Goal: Information Seeking & Learning: Learn about a topic

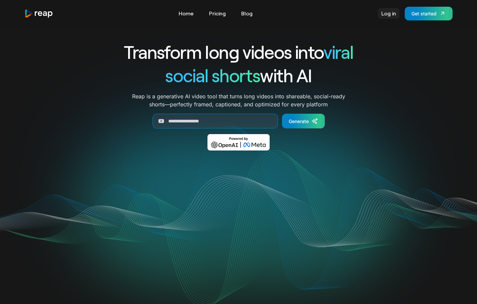
click at [387, 16] on link "Log in" at bounding box center [388, 13] width 21 height 11
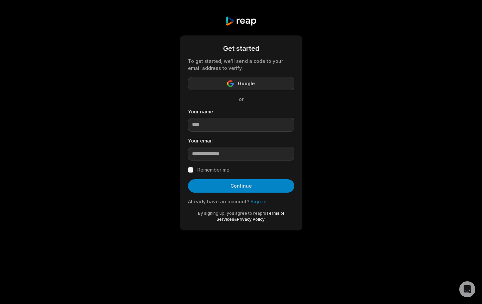
click at [274, 82] on button "Google" at bounding box center [241, 83] width 106 height 13
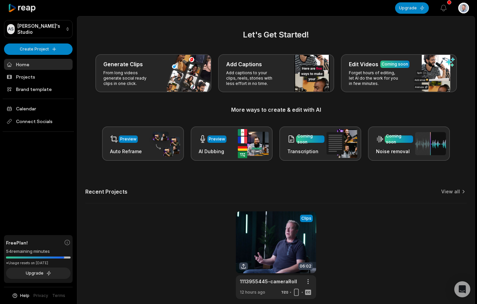
scroll to position [30, 0]
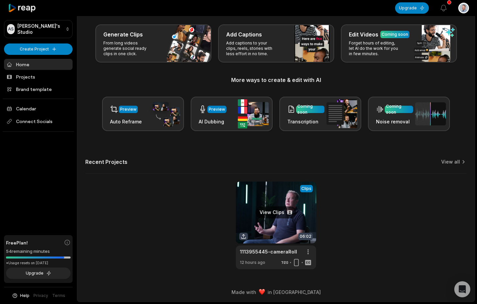
click at [286, 213] on link at bounding box center [276, 226] width 80 height 88
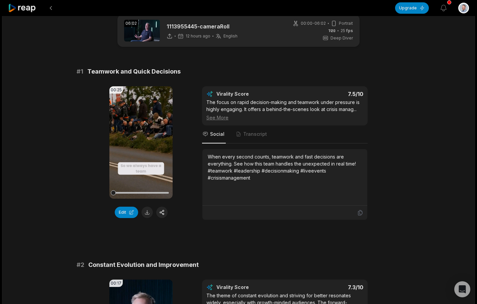
scroll to position [11, 0]
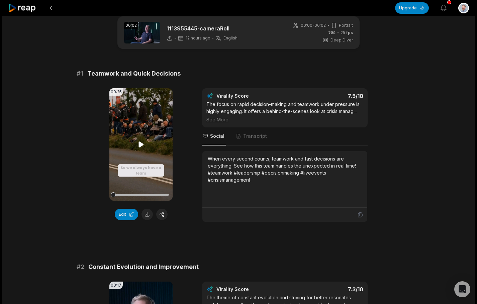
click at [142, 145] on icon at bounding box center [141, 145] width 5 height 6
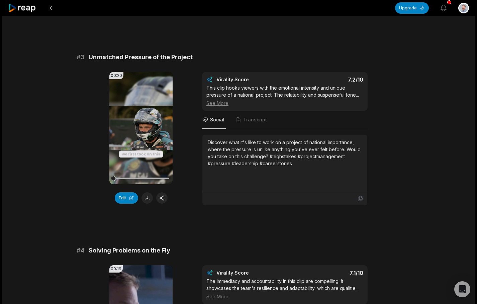
scroll to position [424, 0]
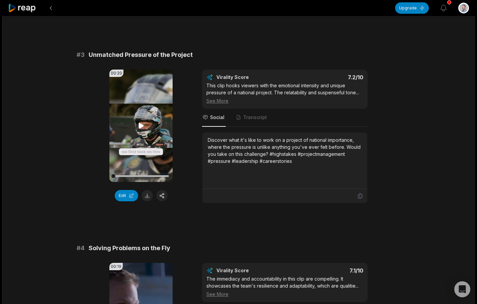
click at [139, 128] on icon at bounding box center [141, 126] width 5 height 6
click at [250, 118] on span "Transcript" at bounding box center [255, 117] width 24 height 7
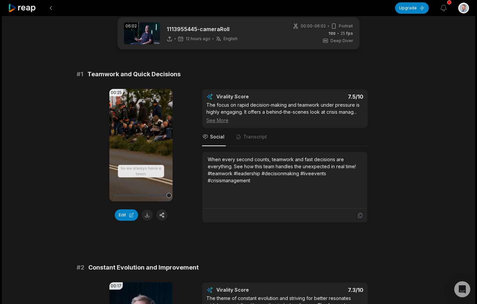
scroll to position [11, 0]
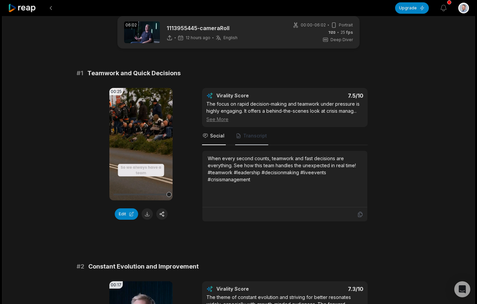
click at [255, 138] on span "Transcript" at bounding box center [255, 136] width 24 height 7
